Goal: Use online tool/utility: Use online tool/utility

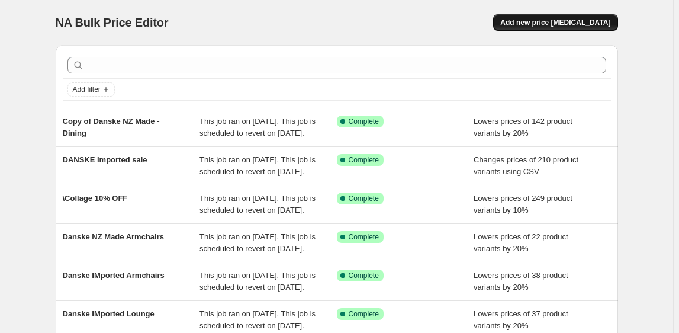
click at [549, 17] on button "Add new price [MEDICAL_DATA]" at bounding box center [555, 22] width 124 height 17
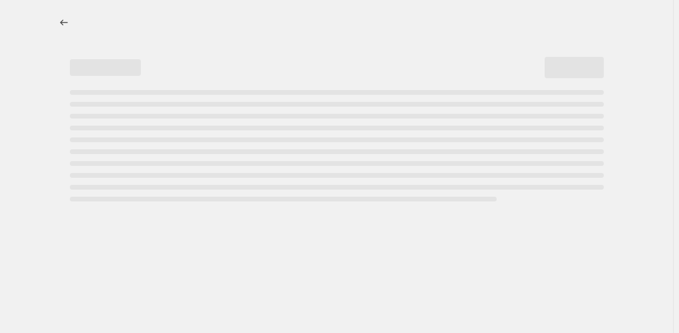
select select "percentage"
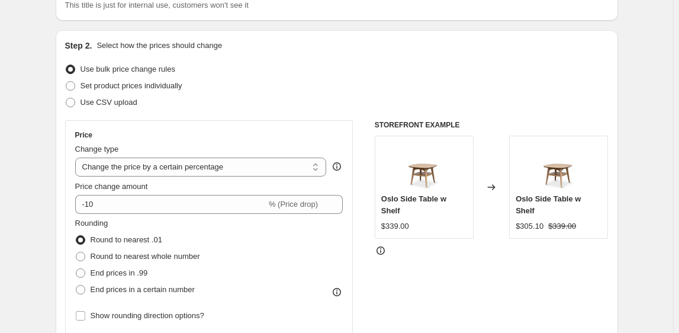
scroll to position [107, 0]
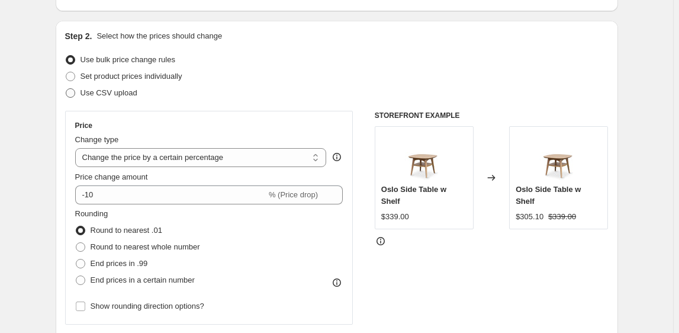
click at [120, 90] on span "Use CSV upload" at bounding box center [108, 92] width 57 height 9
click at [66, 89] on input "Use CSV upload" at bounding box center [66, 88] width 1 height 1
radio input "true"
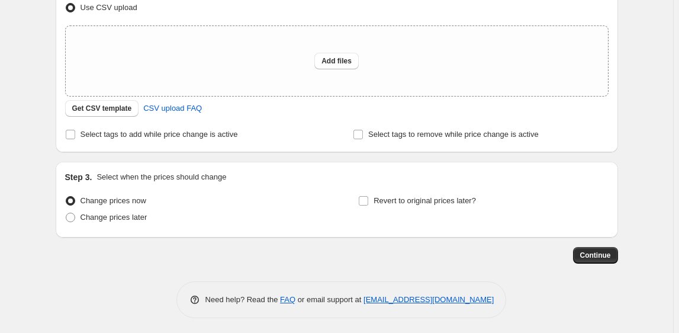
scroll to position [195, 0]
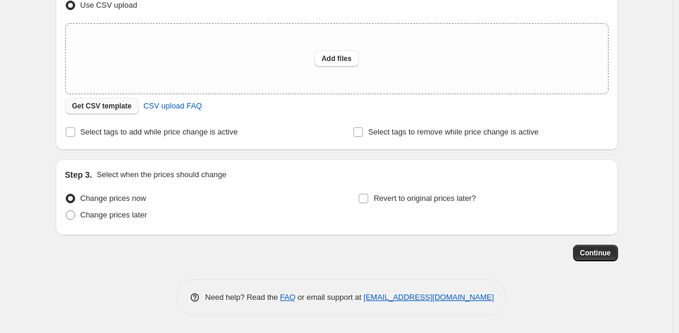
click at [110, 105] on span "Get CSV template" at bounding box center [102, 105] width 60 height 9
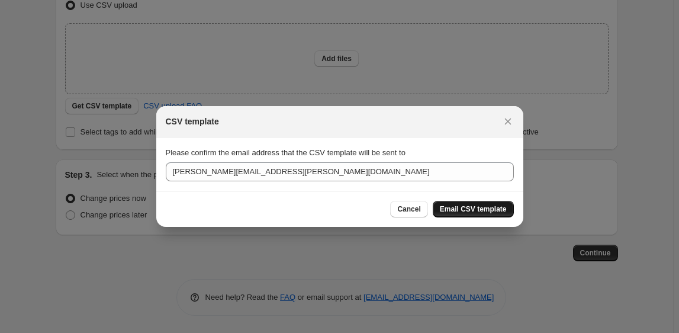
click at [476, 209] on span "Email CSV template" at bounding box center [473, 208] width 67 height 9
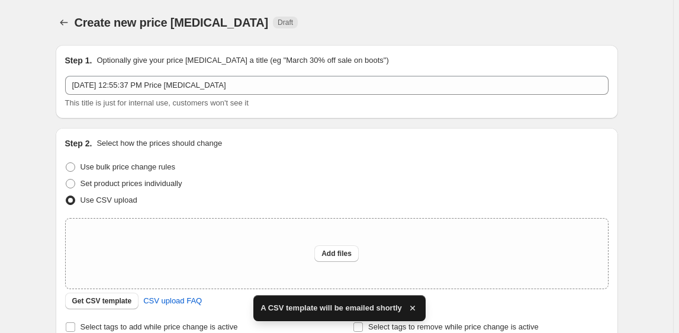
scroll to position [195, 0]
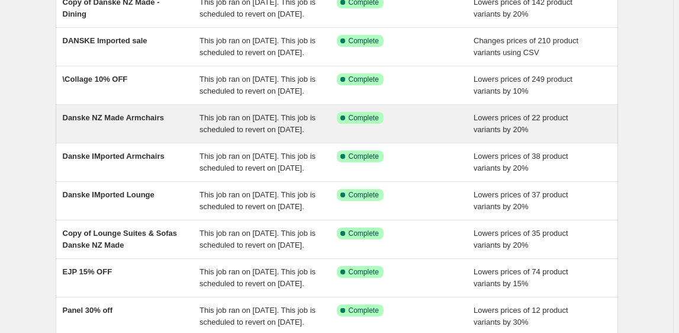
scroll to position [107, 0]
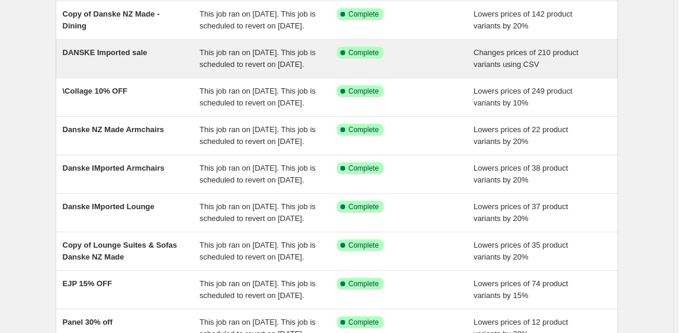
click at [106, 70] on div "DANSKE Imported sale" at bounding box center [131, 59] width 137 height 24
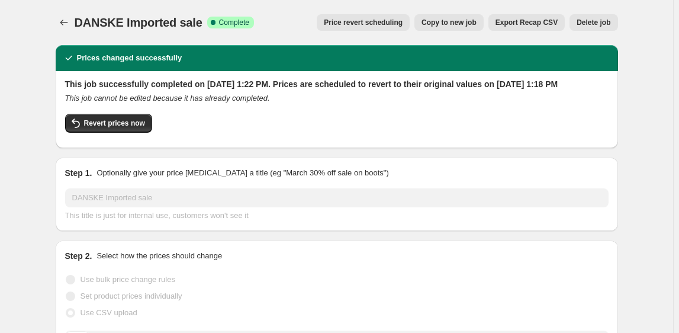
scroll to position [53, 0]
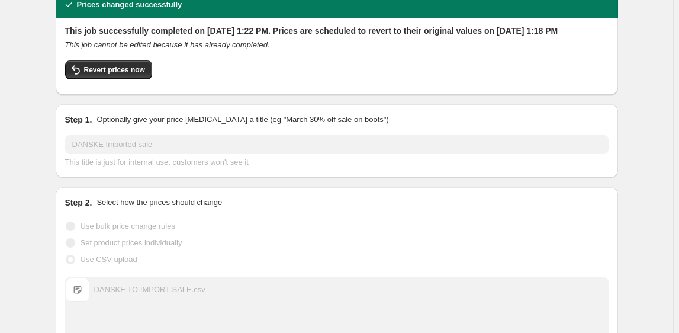
click at [116, 71] on div "Revert prices now" at bounding box center [336, 72] width 543 height 25
click at [115, 75] on span "Revert prices now" at bounding box center [114, 69] width 61 height 9
checkbox input "false"
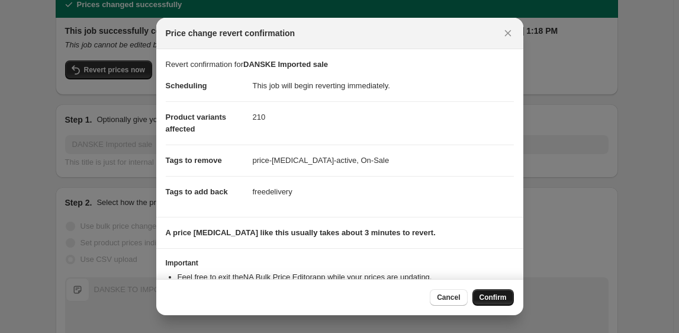
click at [500, 301] on span "Confirm" at bounding box center [492, 296] width 27 height 9
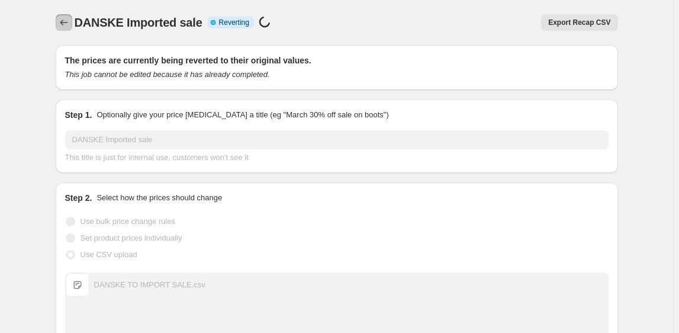
click at [65, 23] on icon "Price change jobs" at bounding box center [64, 23] width 12 height 12
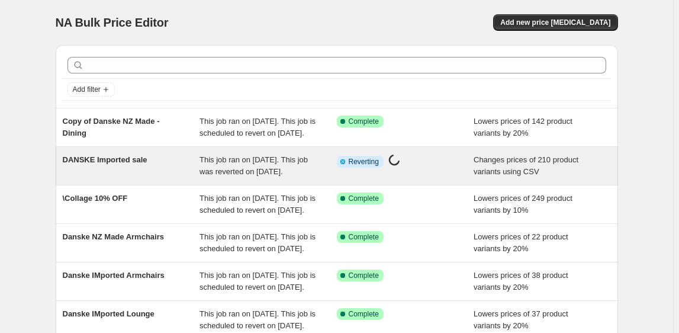
click at [126, 178] on div "DANSKE Imported sale" at bounding box center [131, 166] width 137 height 24
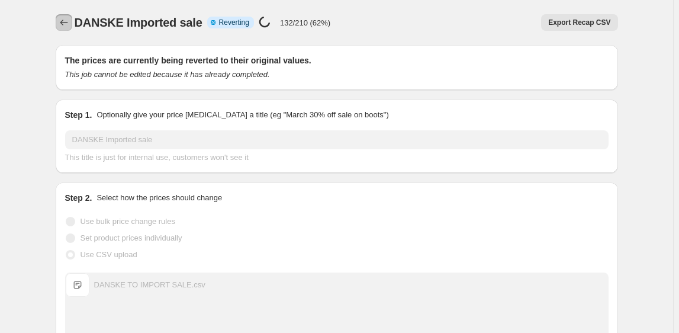
click at [68, 20] on icon "Price change jobs" at bounding box center [64, 23] width 12 height 12
